Goal: Feedback & Contribution: Submit feedback/report problem

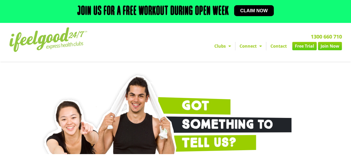
select select "I'm a current member who has an enquiry"
select select "Oxley"
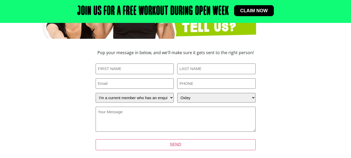
scroll to position [115, 0]
click at [139, 67] on input "First Name (Required)" at bounding box center [134, 68] width 78 height 11
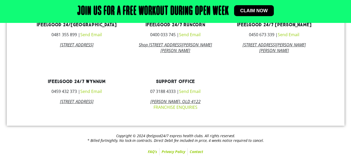
scroll to position [401, 0]
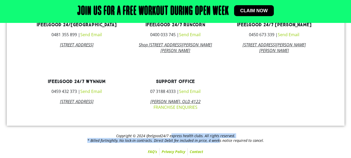
drag, startPoint x: 172, startPoint y: 136, endPoint x: 216, endPoint y: 141, distance: 44.6
click at [216, 141] on h2 "Copyright © 2024 ifeelgood24/7 express health clubs. All rights reserved. * Bil…" at bounding box center [175, 137] width 332 height 9
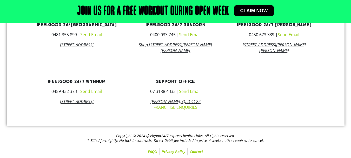
click at [247, 99] on div at bounding box center [273, 94] width 99 height 38
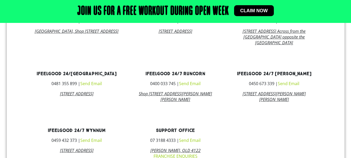
scroll to position [345, 0]
click at [297, 86] on link "Send Email" at bounding box center [288, 84] width 22 height 6
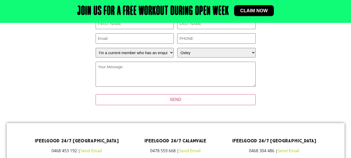
scroll to position [156, 0]
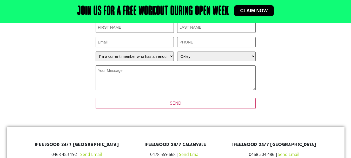
click at [157, 55] on select "How can we help? I have a question about joining I'm a current member who has a…" at bounding box center [134, 56] width 78 height 10
click at [95, 51] on select "How can we help? I have a question about joining I'm a current member who has a…" at bounding box center [134, 56] width 78 height 10
click at [155, 81] on textarea "Your Message (Required)" at bounding box center [175, 77] width 160 height 25
click at [140, 30] on input "First Name (Required)" at bounding box center [134, 27] width 78 height 11
type input "[PERSON_NAME]"
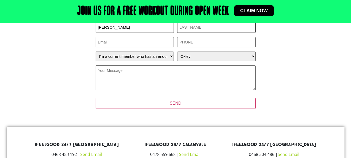
type input "Bell"
type input "[EMAIL_ADDRESS][DOMAIN_NAME]"
type input "0437367621"
click at [134, 72] on textarea "Your Message (Required)" at bounding box center [175, 77] width 160 height 25
click at [134, 79] on textarea "Your Message (Required)" at bounding box center [175, 77] width 160 height 25
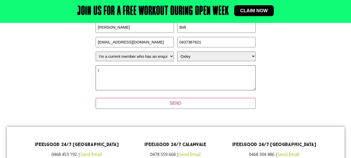
type textarea "I"
type textarea "A"
type textarea "I"
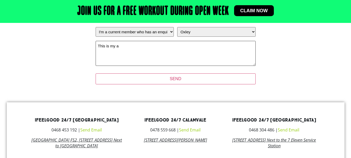
scroll to position [180, 0]
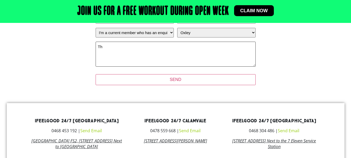
type textarea "T"
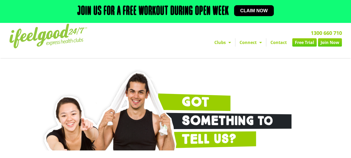
scroll to position [0, 0]
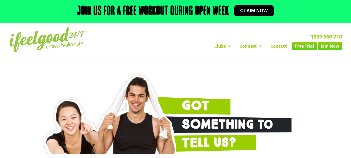
click at [277, 100] on div "GOT Something to Tell Us?" at bounding box center [176, 112] width 296 height 87
drag, startPoint x: 277, startPoint y: 100, endPoint x: 277, endPoint y: 93, distance: 6.3
click at [277, 100] on div "GOT Something to Tell Us?" at bounding box center [176, 112] width 296 height 87
click at [277, 99] on div "GOT Something to Tell Us?" at bounding box center [176, 112] width 296 height 87
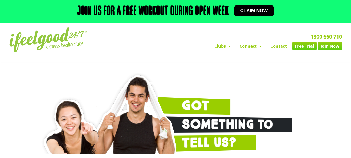
click at [277, 97] on div "GOT Something to Tell Us?" at bounding box center [176, 112] width 296 height 87
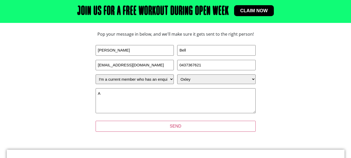
scroll to position [146, 0]
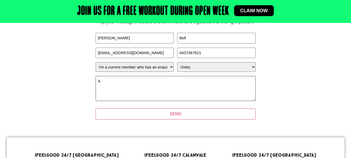
click at [127, 86] on textarea "A" at bounding box center [175, 88] width 160 height 25
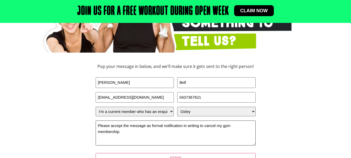
scroll to position [100, 0]
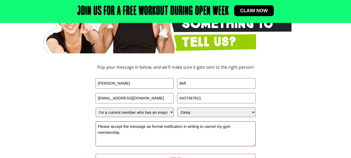
click at [161, 127] on textarea "Please accept the message as formal notification in writing to cancel my gym me…" at bounding box center [175, 133] width 160 height 25
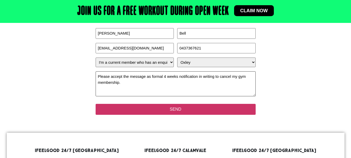
scroll to position [149, 0]
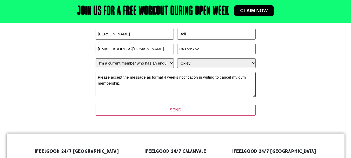
click at [151, 85] on textarea "Please accept the message as formal 4 weeks notification in writing to cancel m…" at bounding box center [175, 84] width 160 height 25
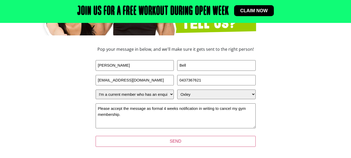
scroll to position [149, 0]
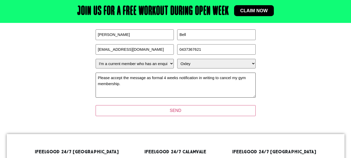
click at [127, 78] on textarea "Please accept the message as formal 4 weeks notification in writing to cancel m…" at bounding box center [175, 84] width 160 height 25
click at [128, 81] on textarea "Please accept this message as formal 4 weeks notification in writing to cancel …" at bounding box center [175, 84] width 160 height 25
click at [126, 84] on textarea "Please accept this message as formal 4 weeks notification in writing to cancel …" at bounding box center [175, 84] width 160 height 25
paste textarea "confirm receipt of your email and that the cancellation has been processed."
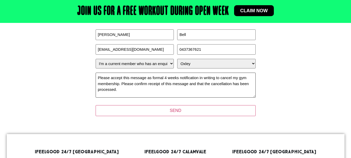
click at [137, 90] on textarea "Please accept this message as formal 4 weeks notification in writing to cancel …" at bounding box center [175, 84] width 160 height 25
click at [149, 77] on textarea "Please accept this message as formal 4 weeks notification in writing to cancel …" at bounding box center [175, 84] width 160 height 25
click at [159, 91] on textarea "Please accept this message as the 4 weeks notification in writing to cancel my …" at bounding box center [175, 84] width 160 height 25
click at [230, 84] on textarea "Please accept this message as the 4 weeks notification in writing to cancel my …" at bounding box center [175, 84] width 160 height 25
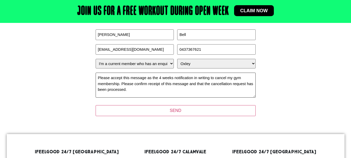
click at [159, 92] on textarea "Please accept this message as the 4 weeks notification in writing to cancel my …" at bounding box center [175, 84] width 160 height 25
click at [144, 70] on div "Company This field is for validation purposes and should be left unchanged. Fir…" at bounding box center [175, 64] width 160 height 70
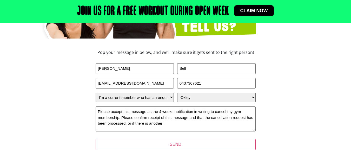
scroll to position [109, 0]
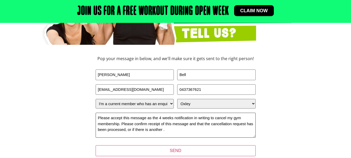
click at [173, 128] on textarea "Please accept this message as the 4 weeks notification in writing to cancel my …" at bounding box center [175, 124] width 160 height 25
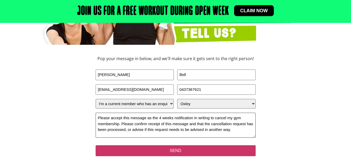
type textarea "Please accept this message as the 4 weeks notification in writing to cancel my …"
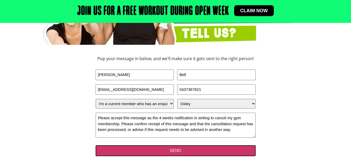
click at [167, 153] on input "SEND" at bounding box center [175, 150] width 160 height 11
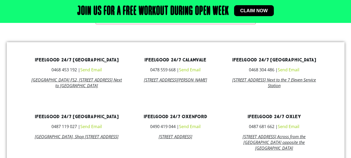
click at [167, 57] on link "ifeelgood 24/7 Calamvale" at bounding box center [175, 60] width 62 height 6
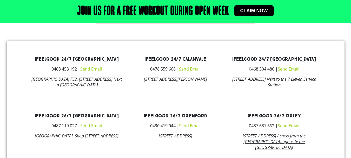
scroll to position [242, 0]
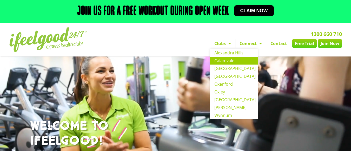
click at [223, 43] on link "Clubs" at bounding box center [222, 43] width 25 height 8
click at [220, 45] on link "Clubs" at bounding box center [222, 43] width 25 height 8
click at [222, 95] on link "Oxley" at bounding box center [233, 92] width 47 height 8
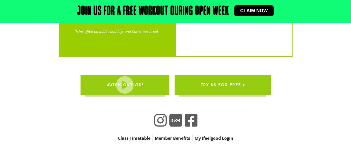
scroll to position [1229, 0]
